Goal: Information Seeking & Learning: Learn about a topic

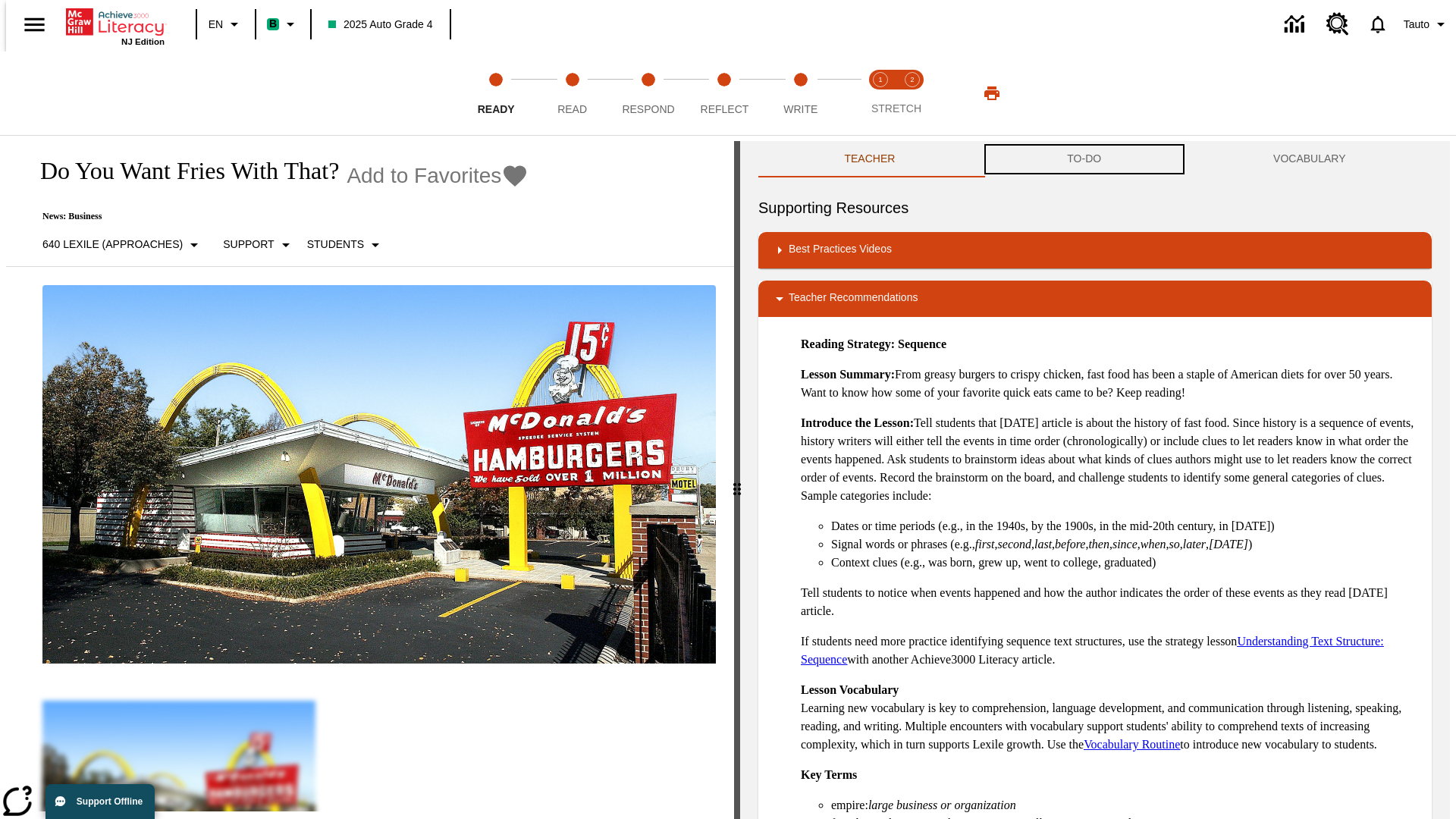
click at [1084, 160] on button "TO-DO" at bounding box center [1084, 159] width 206 height 36
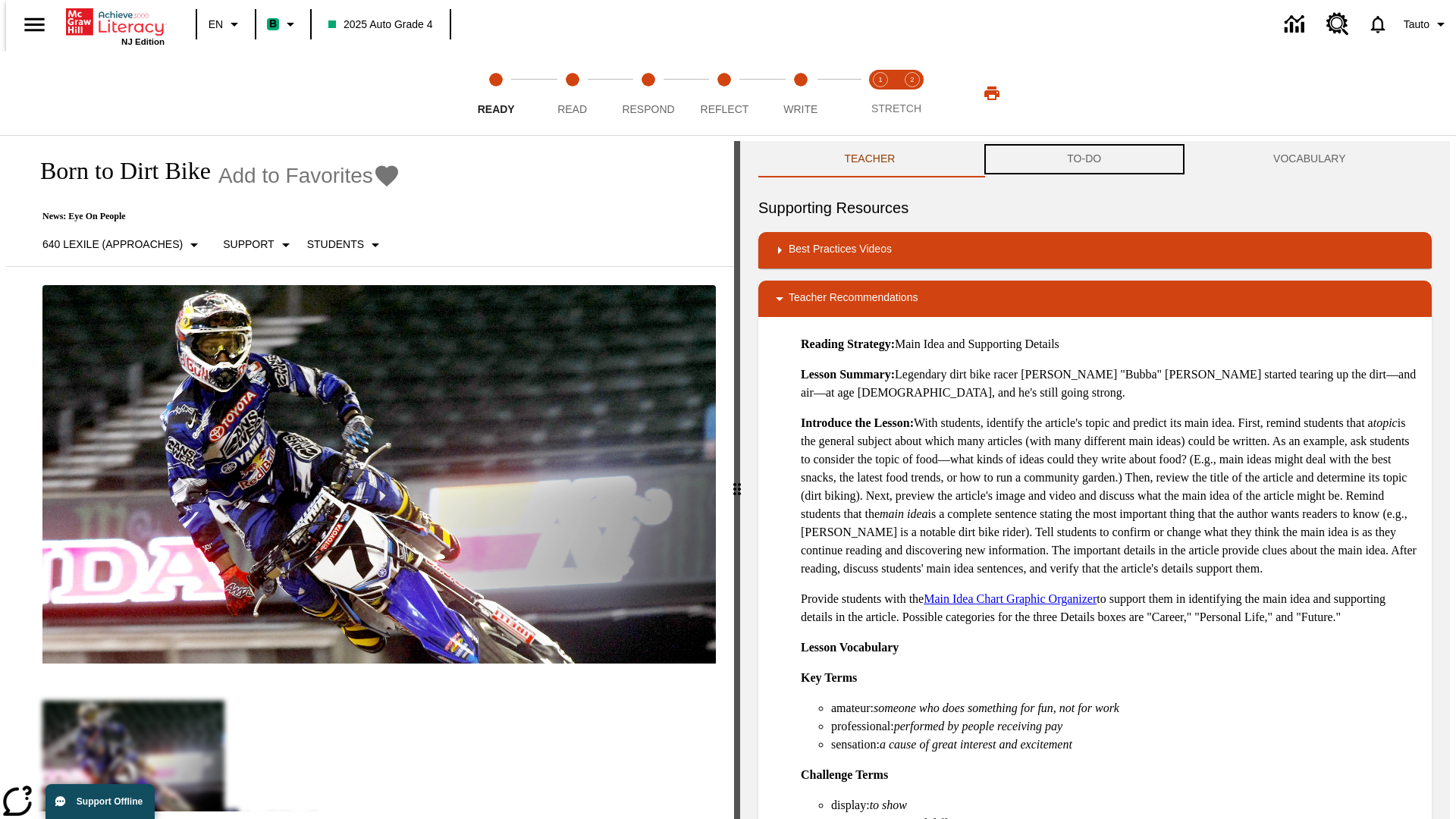
click at [1084, 160] on button "TO-DO" at bounding box center [1084, 159] width 206 height 36
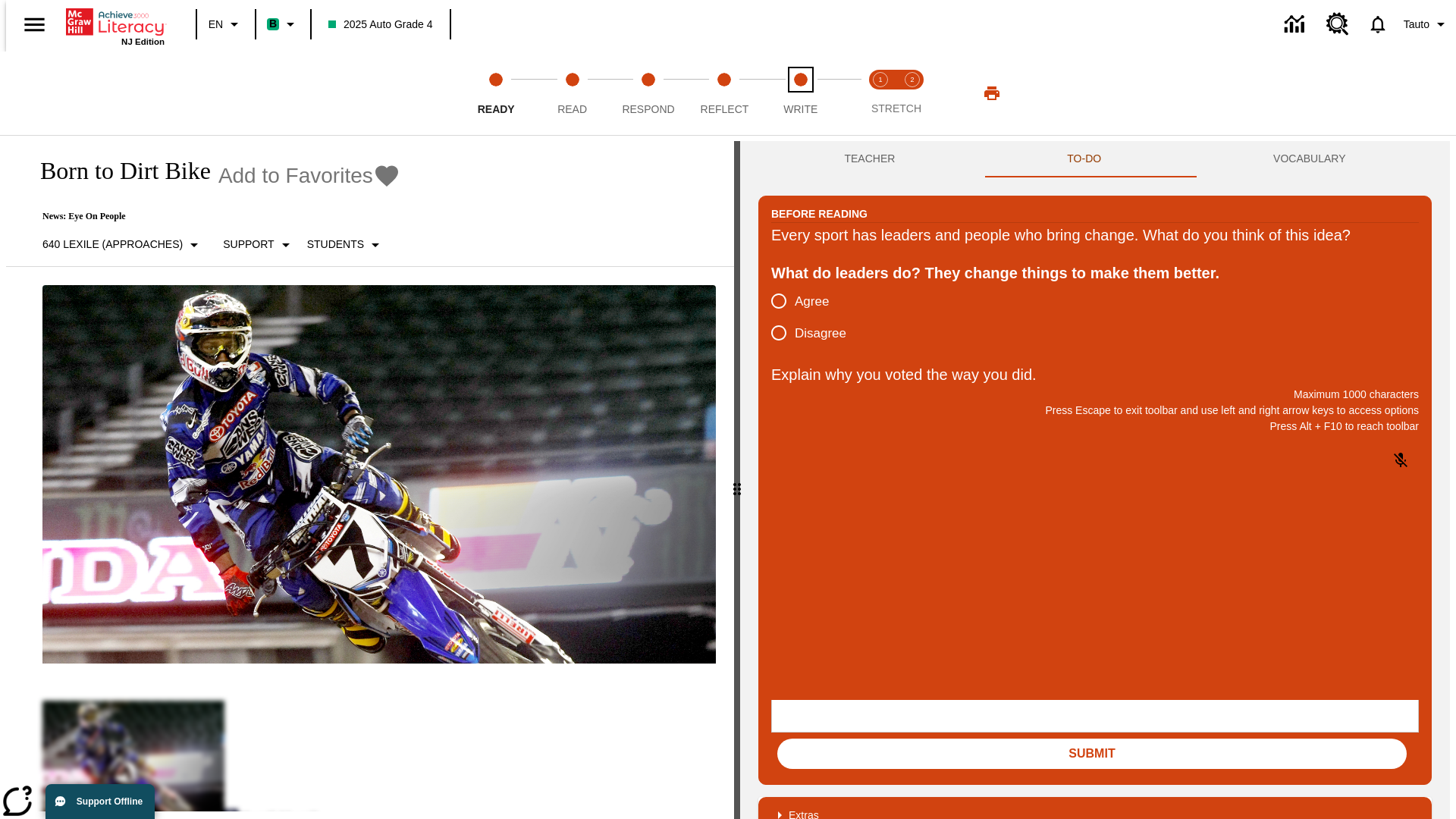
click at [800, 94] on span "Write" at bounding box center [800, 103] width 34 height 27
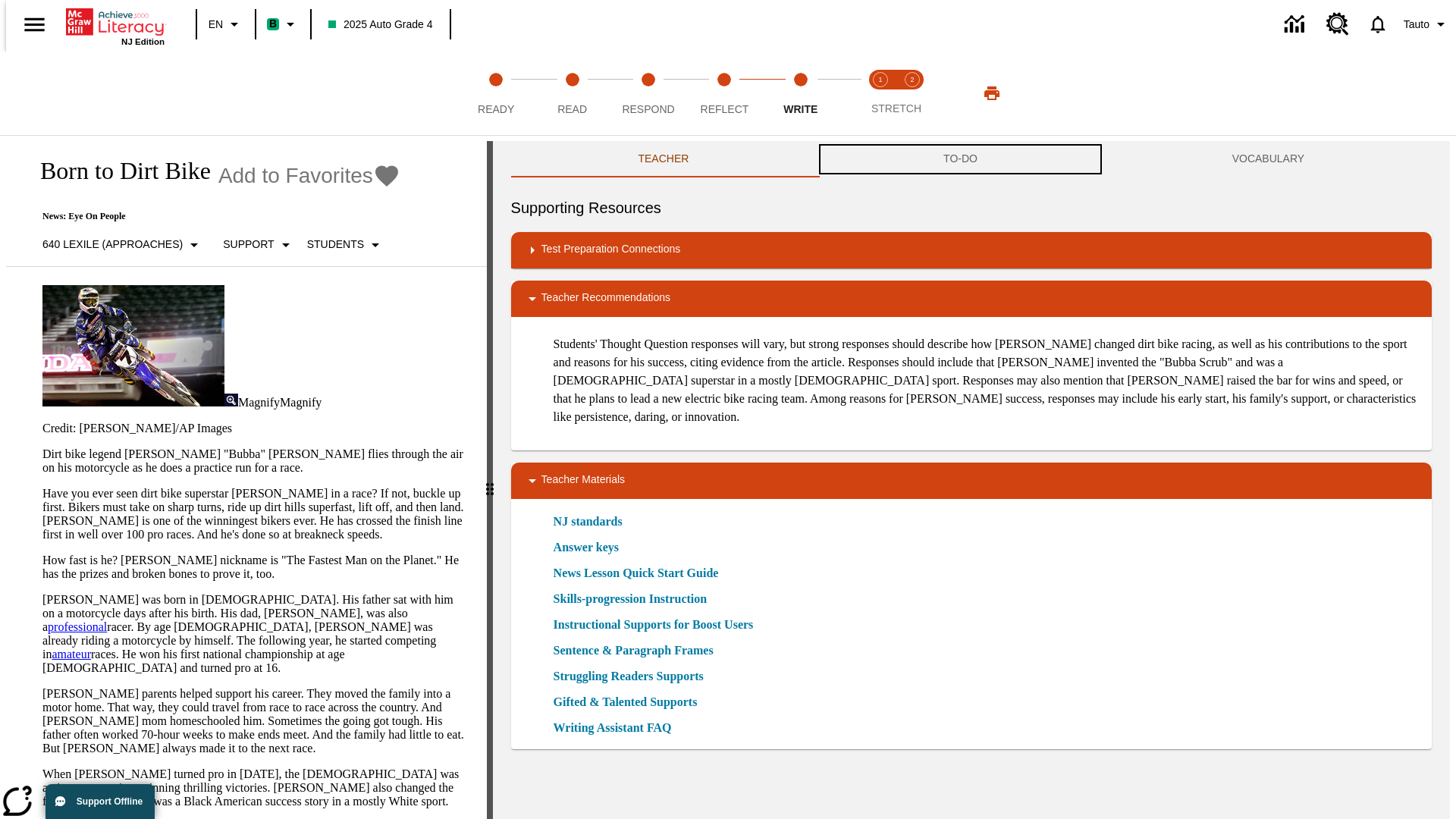
scroll to position [1, 0]
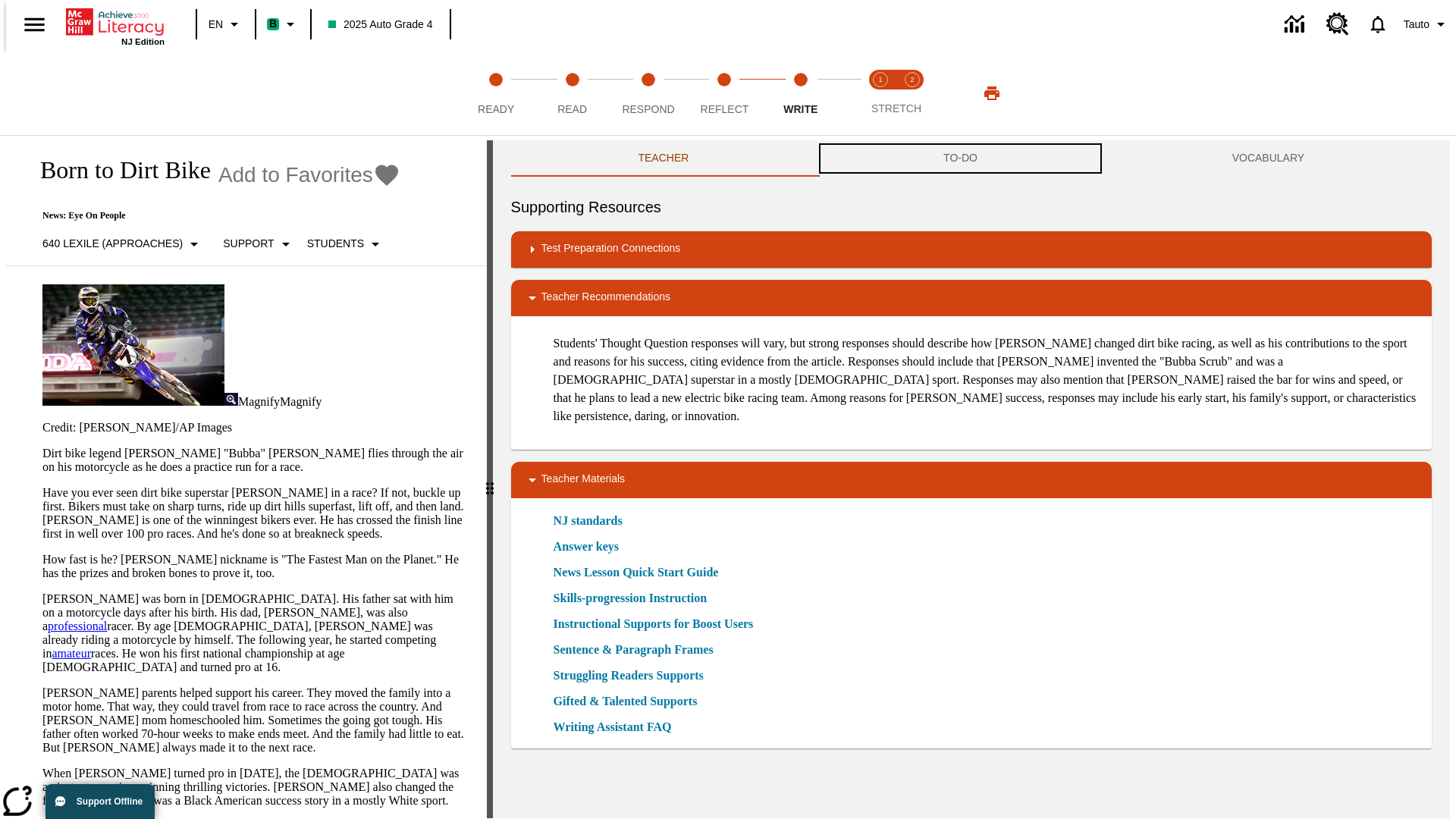
click at [961, 160] on button "TO-DO" at bounding box center [960, 159] width 289 height 36
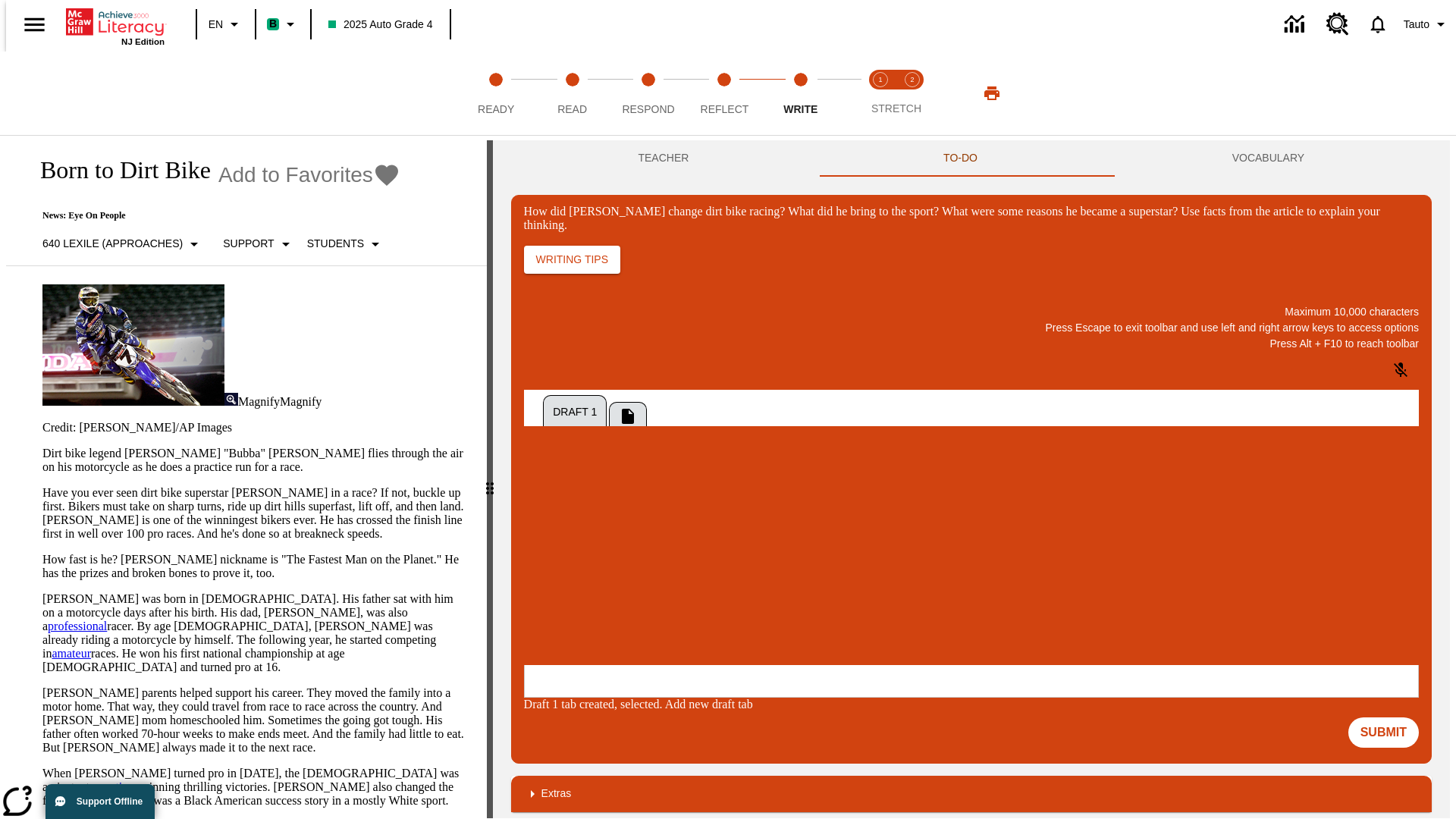
scroll to position [0, 0]
